Goal: Information Seeking & Learning: Learn about a topic

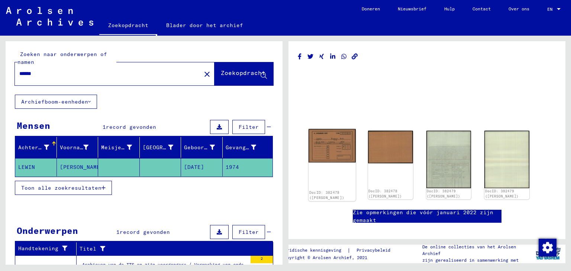
click at [329, 144] on img at bounding box center [331, 145] width 47 height 33
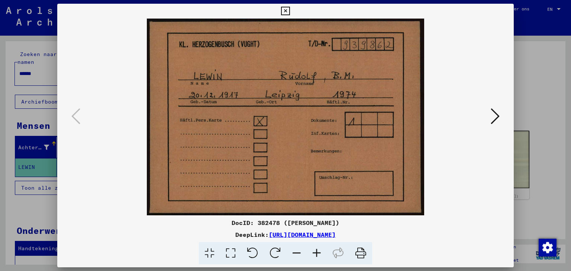
click at [490, 115] on icon at bounding box center [494, 116] width 9 height 18
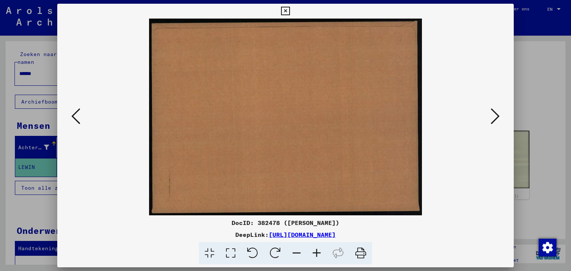
click at [490, 115] on icon at bounding box center [494, 116] width 9 height 18
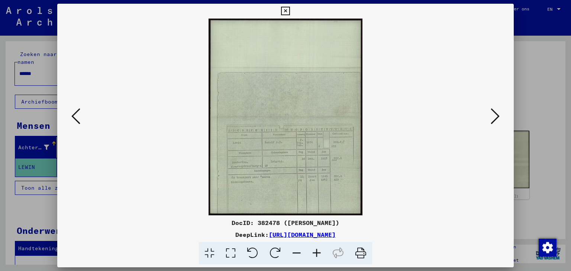
click at [315, 255] on icon at bounding box center [317, 253] width 20 height 23
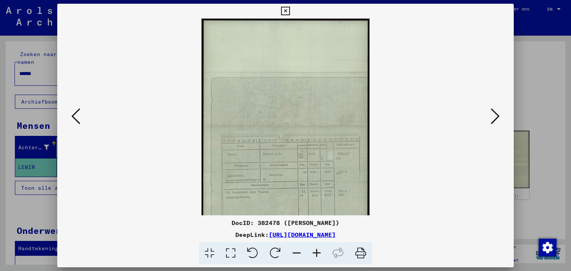
click at [315, 255] on icon at bounding box center [317, 253] width 20 height 23
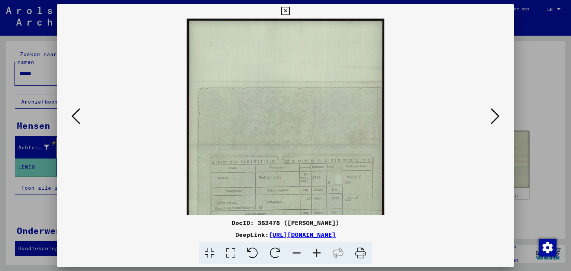
click at [315, 255] on icon at bounding box center [317, 253] width 20 height 23
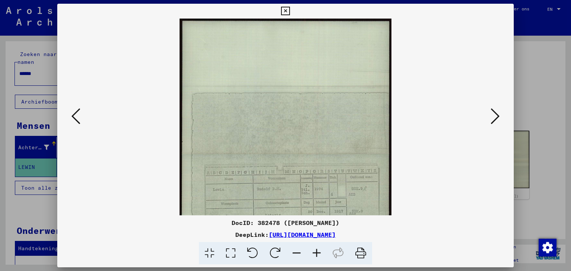
click at [315, 255] on icon at bounding box center [317, 253] width 20 height 23
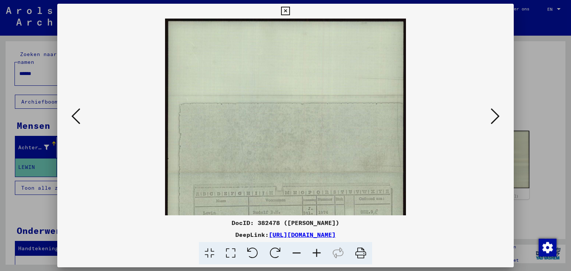
click at [280, 133] on img at bounding box center [285, 173] width 241 height 308
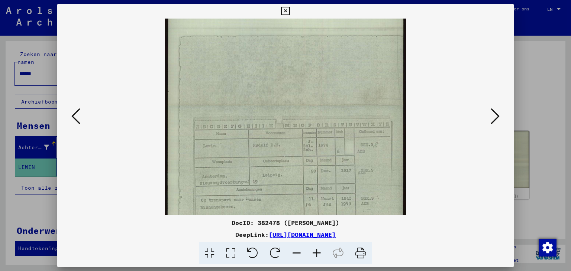
scroll to position [111, 0]
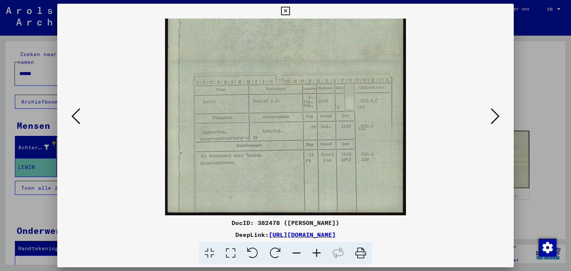
drag, startPoint x: 280, startPoint y: 133, endPoint x: 236, endPoint y: 30, distance: 111.5
click at [236, 30] on img at bounding box center [285, 61] width 241 height 308
click at [275, 197] on img at bounding box center [285, 61] width 241 height 308
click at [493, 120] on icon at bounding box center [494, 116] width 9 height 18
